Goal: Information Seeking & Learning: Understand process/instructions

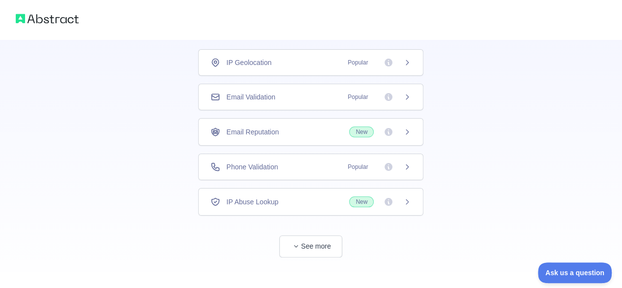
scroll to position [63, 0]
click at [330, 168] on div "Phone Validation Popular" at bounding box center [310, 168] width 201 height 10
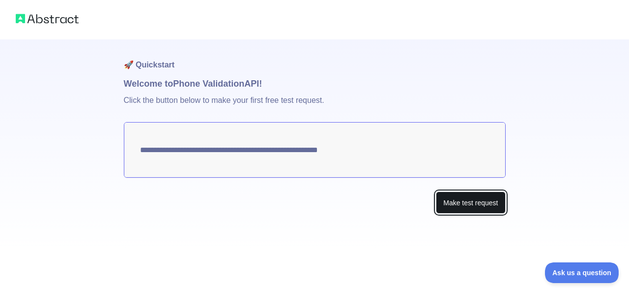
click at [461, 208] on button "Make test request" at bounding box center [470, 202] width 69 height 22
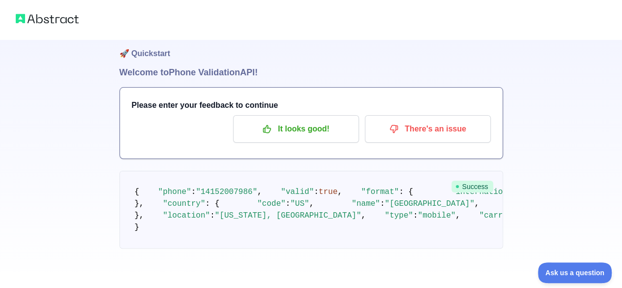
scroll to position [52, 0]
drag, startPoint x: 615, startPoint y: 104, endPoint x: 588, endPoint y: 76, distance: 38.9
click at [588, 76] on div "🚀 Quickstart Welcome to Phone Validation API! Please enter your feedback to con…" at bounding box center [311, 138] width 622 height 299
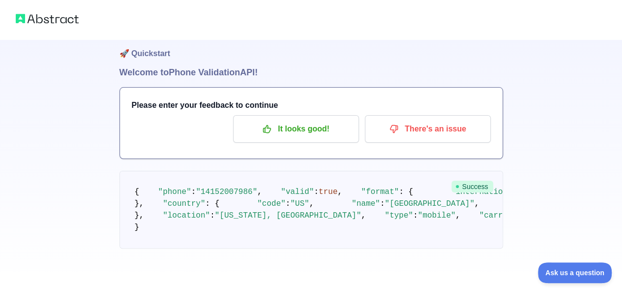
click at [549, 61] on div "🚀 Quickstart Welcome to Phone Validation API! Please enter your feedback to con…" at bounding box center [311, 138] width 622 height 299
click at [621, 97] on div "🚀 Quickstart Welcome to Phone Validation API! Please enter your feedback to con…" at bounding box center [311, 138] width 622 height 299
drag, startPoint x: 621, startPoint y: 97, endPoint x: 629, endPoint y: 67, distance: 30.7
click at [622, 67] on html "🚀 Quickstart Welcome to Phone Validation API! Please enter your feedback to con…" at bounding box center [311, 133] width 622 height 288
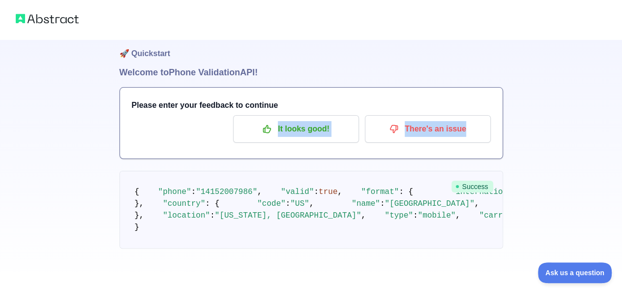
click at [588, 79] on div "🚀 Quickstart Welcome to Phone Validation API! Please enter your feedback to con…" at bounding box center [311, 138] width 622 height 299
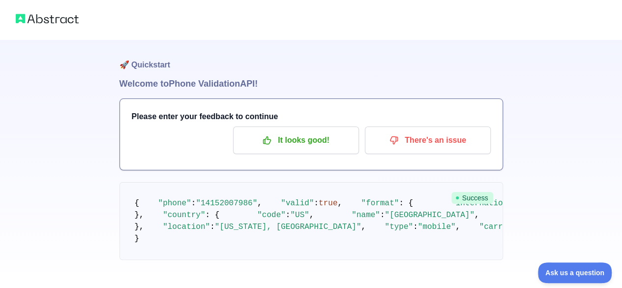
click at [181, 112] on h3 "Please enter your feedback to continue" at bounding box center [311, 117] width 359 height 12
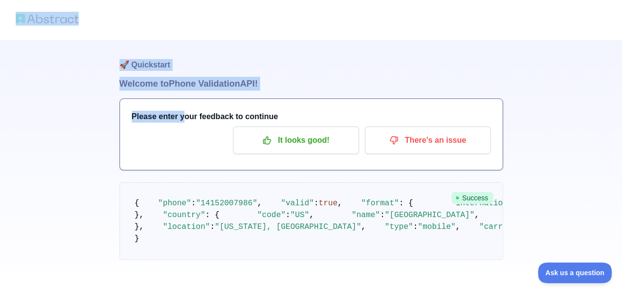
drag, startPoint x: 181, startPoint y: 112, endPoint x: 71, endPoint y: 16, distance: 145.7
click at [71, 16] on div "🚀 Quickstart Welcome to Phone Validation API! Please enter your feedback to con…" at bounding box center [311, 144] width 622 height 288
click at [71, 16] on img at bounding box center [47, 19] width 63 height 14
click at [109, 41] on div "🚀 Quickstart Welcome to Phone Validation API! Please enter your feedback to con…" at bounding box center [311, 149] width 622 height 299
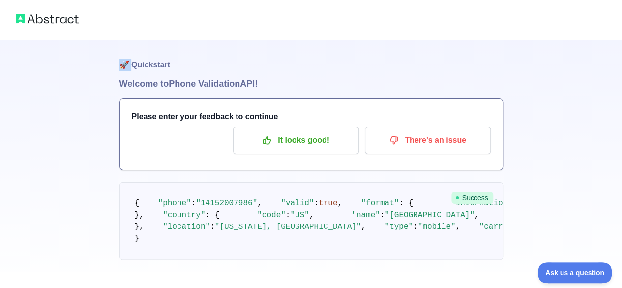
click at [109, 41] on div "🚀 Quickstart Welcome to Phone Validation API! Please enter your feedback to con…" at bounding box center [311, 149] width 622 height 299
drag, startPoint x: 109, startPoint y: 41, endPoint x: 68, endPoint y: 37, distance: 41.5
click at [68, 37] on div "🚀 Quickstart Welcome to Phone Validation API! Please enter your feedback to con…" at bounding box center [311, 144] width 622 height 288
click at [68, 37] on div at bounding box center [311, 19] width 622 height 39
click at [50, 14] on img at bounding box center [47, 19] width 63 height 14
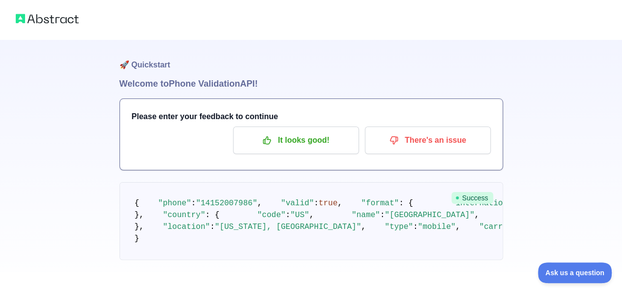
click at [38, 19] on img at bounding box center [47, 19] width 63 height 14
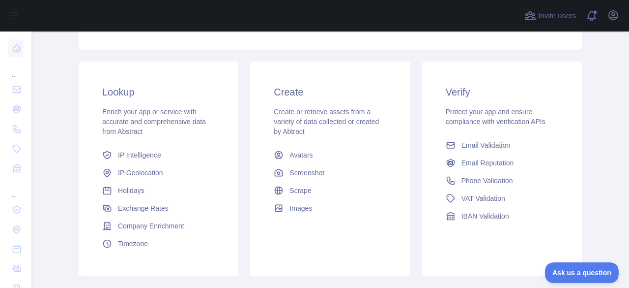
scroll to position [202, 0]
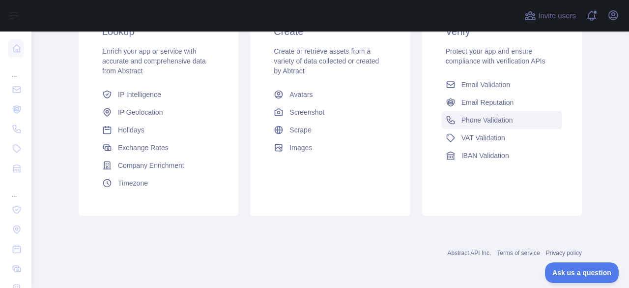
click at [491, 125] on link "Phone Validation" at bounding box center [502, 120] width 120 height 18
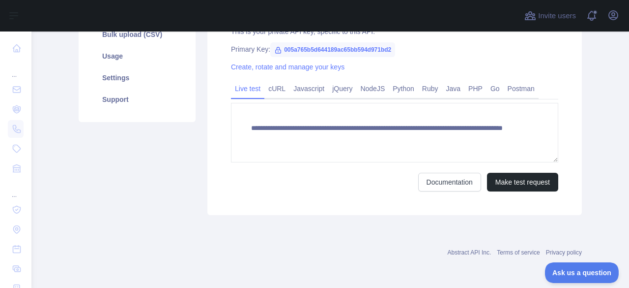
click at [491, 125] on div "**********" at bounding box center [395, 98] width 375 height 234
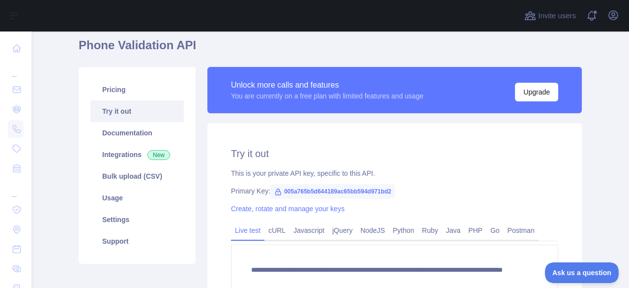
scroll to position [5, 0]
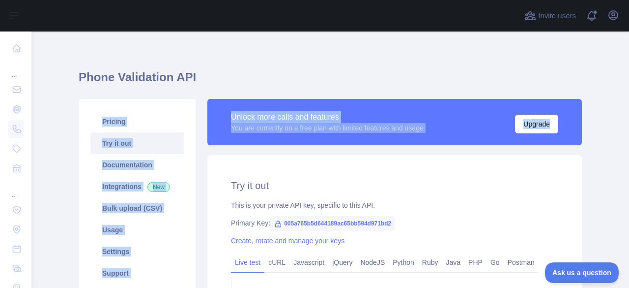
drag, startPoint x: 622, startPoint y: 84, endPoint x: 625, endPoint y: 94, distance: 10.4
click at [625, 94] on main "**********" at bounding box center [330, 159] width 598 height 256
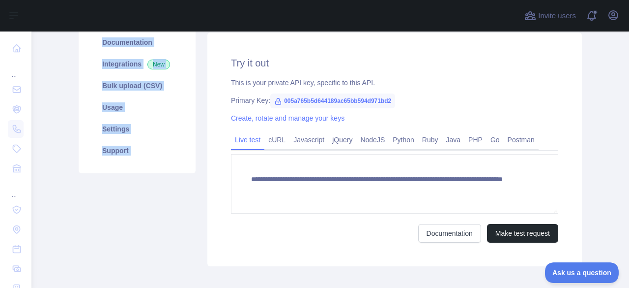
scroll to position [130, 0]
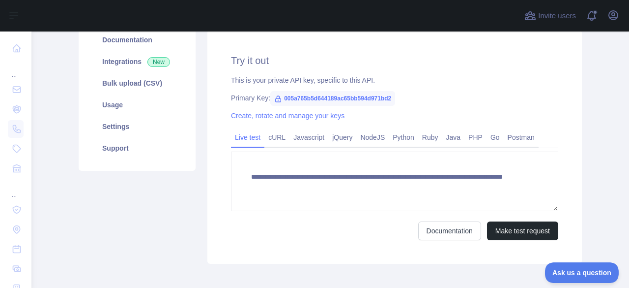
click at [588, 163] on main "**********" at bounding box center [330, 159] width 598 height 256
click at [519, 146] on div "Postman" at bounding box center [521, 139] width 35 height 15
click at [298, 91] on span "005a765b5d644189ac65bb594d971bd2" at bounding box center [332, 98] width 125 height 15
click at [456, 237] on link "Documentation" at bounding box center [449, 230] width 63 height 19
